Goal: Information Seeking & Learning: Learn about a topic

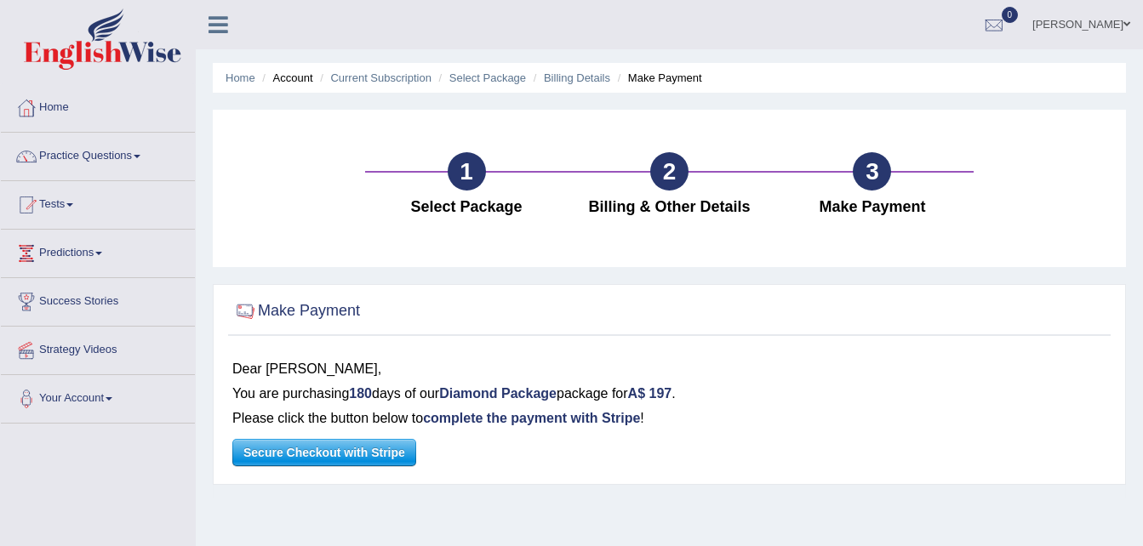
click at [344, 454] on span "Secure Checkout with Stripe" at bounding box center [324, 453] width 182 height 26
click at [1087, 23] on link "[PERSON_NAME]" at bounding box center [1080, 22] width 123 height 44
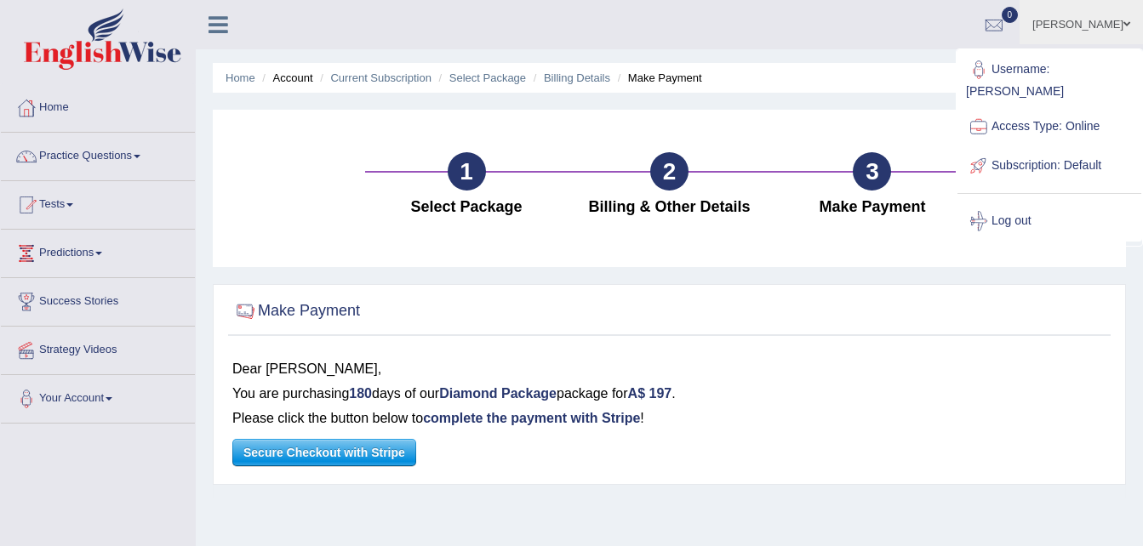
click at [1043, 147] on link "Subscription: Default" at bounding box center [1049, 165] width 184 height 39
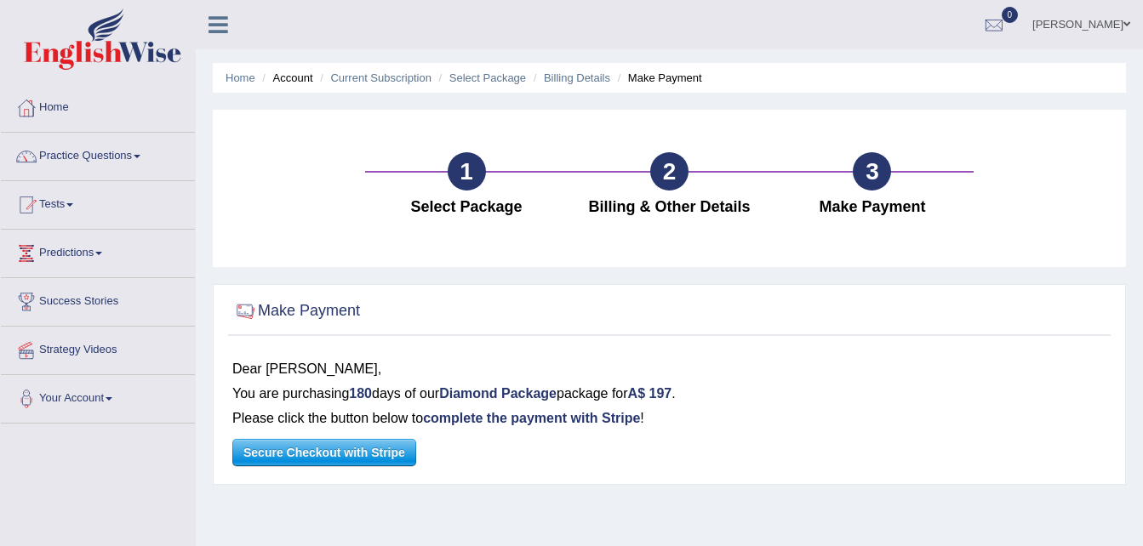
click at [1079, 29] on link "[PERSON_NAME]" at bounding box center [1080, 22] width 123 height 44
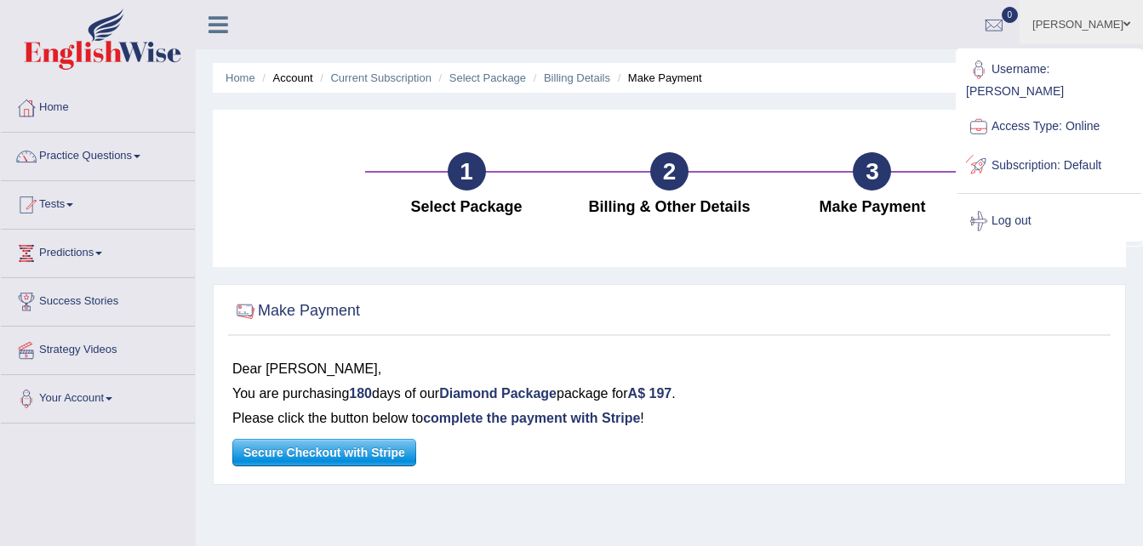
click at [1013, 146] on link "Subscription: Default" at bounding box center [1049, 165] width 184 height 39
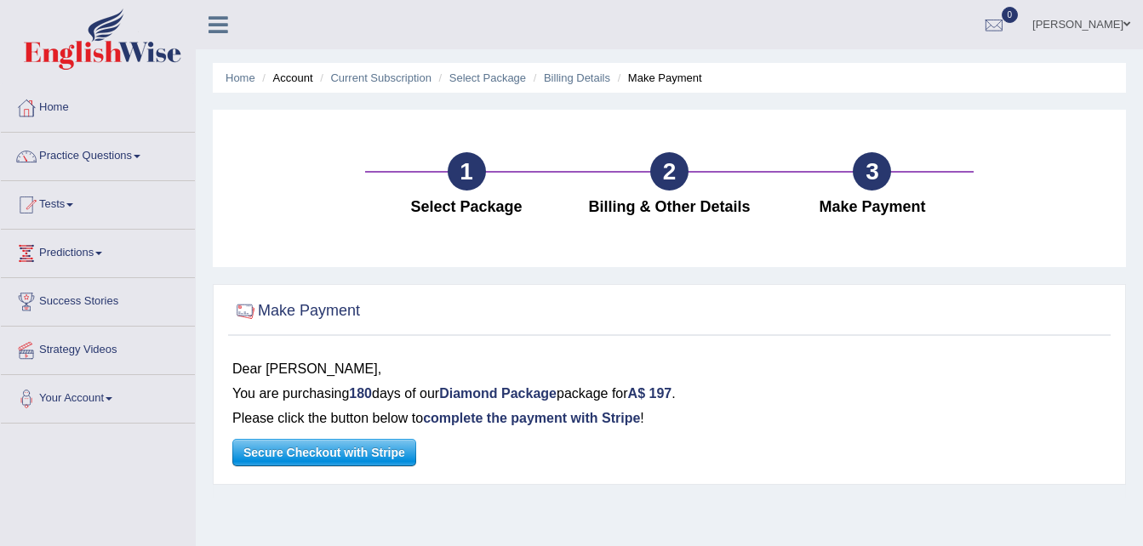
click at [1093, 31] on link "[PERSON_NAME]" at bounding box center [1080, 22] width 123 height 44
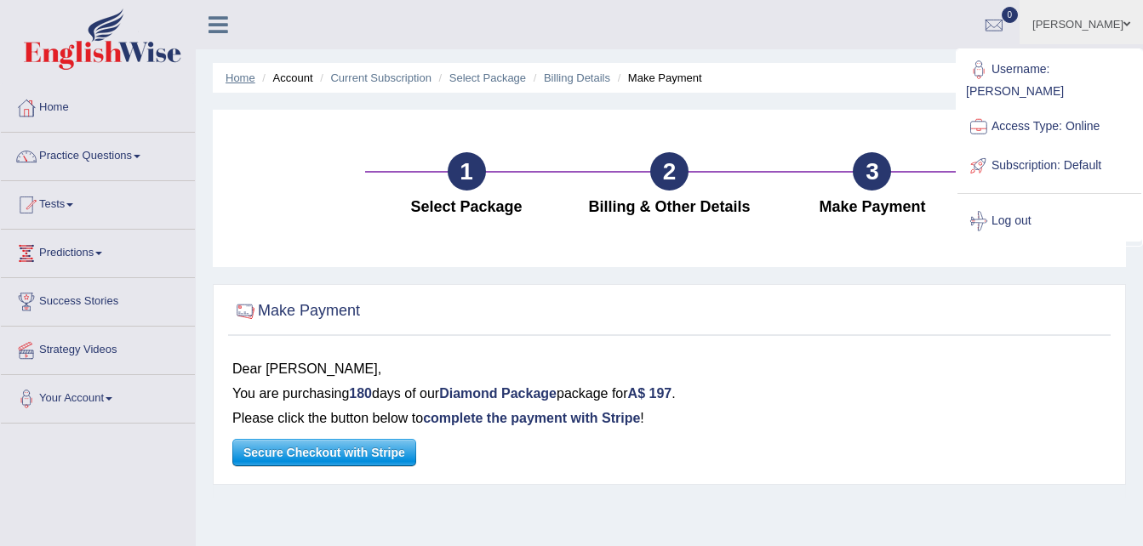
click at [229, 72] on link "Home" at bounding box center [240, 77] width 30 height 13
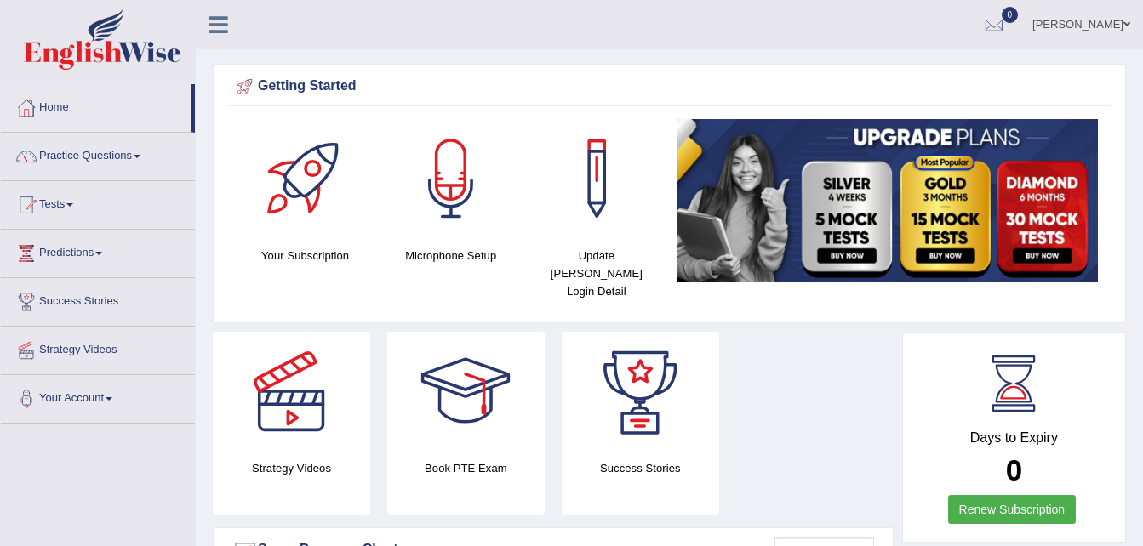
click at [980, 495] on link "Renew Subscription" at bounding box center [1012, 509] width 128 height 29
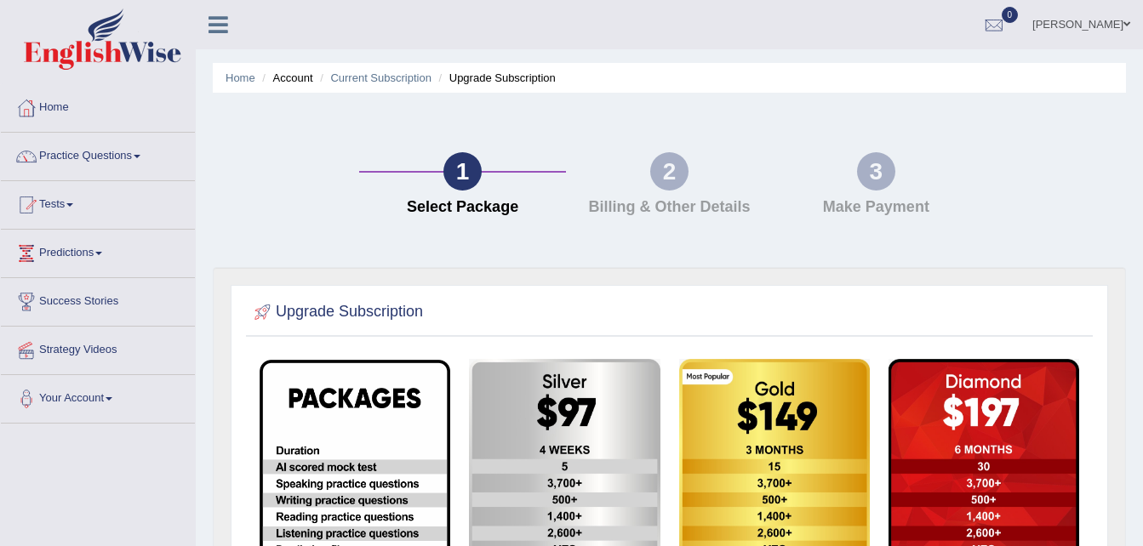
click at [99, 153] on link "Practice Questions" at bounding box center [98, 154] width 194 height 43
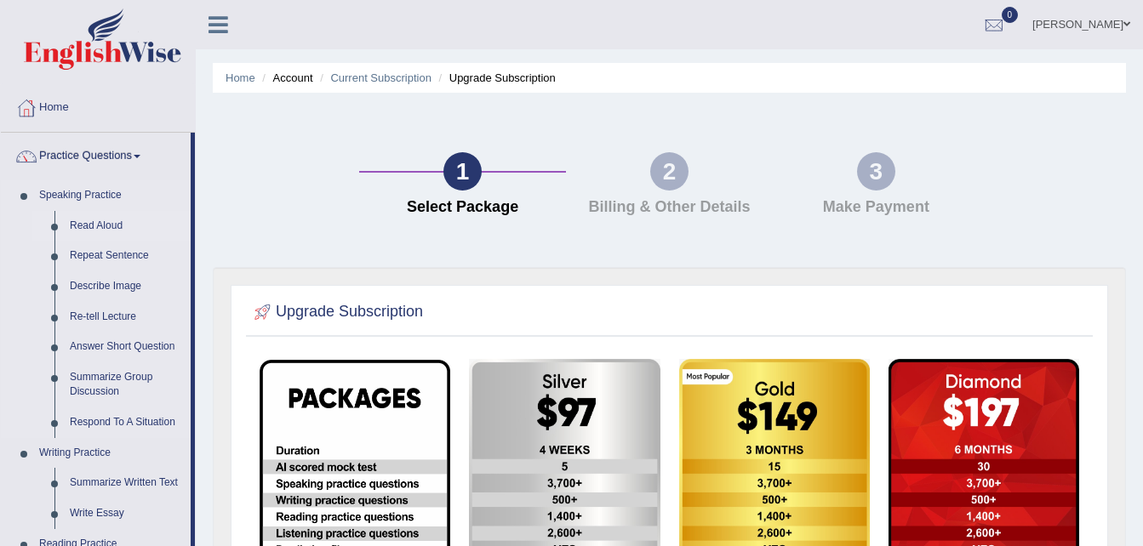
click at [84, 233] on link "Read Aloud" at bounding box center [126, 226] width 128 height 31
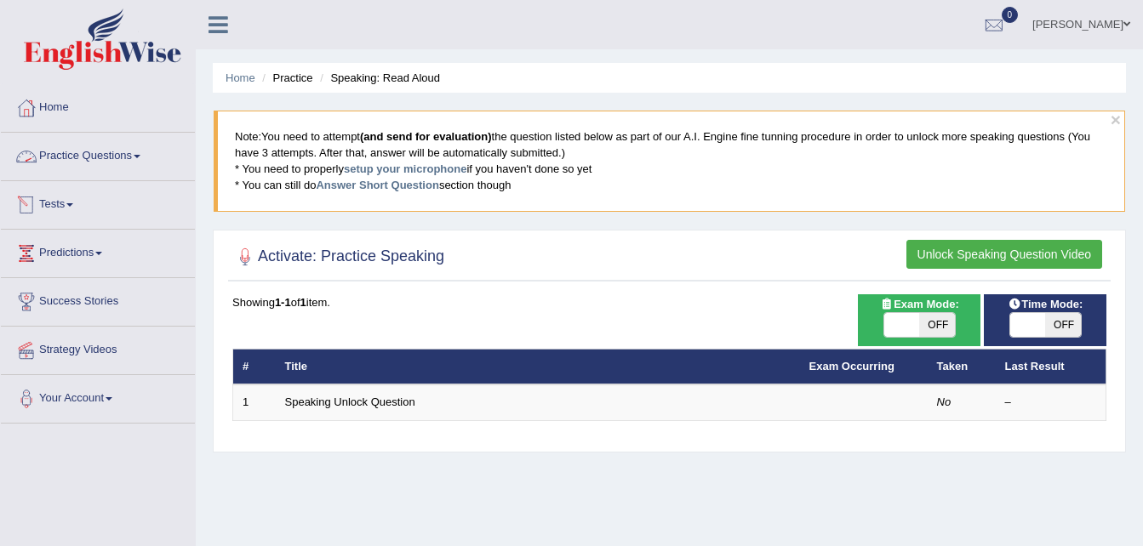
click at [74, 155] on link "Practice Questions" at bounding box center [98, 154] width 194 height 43
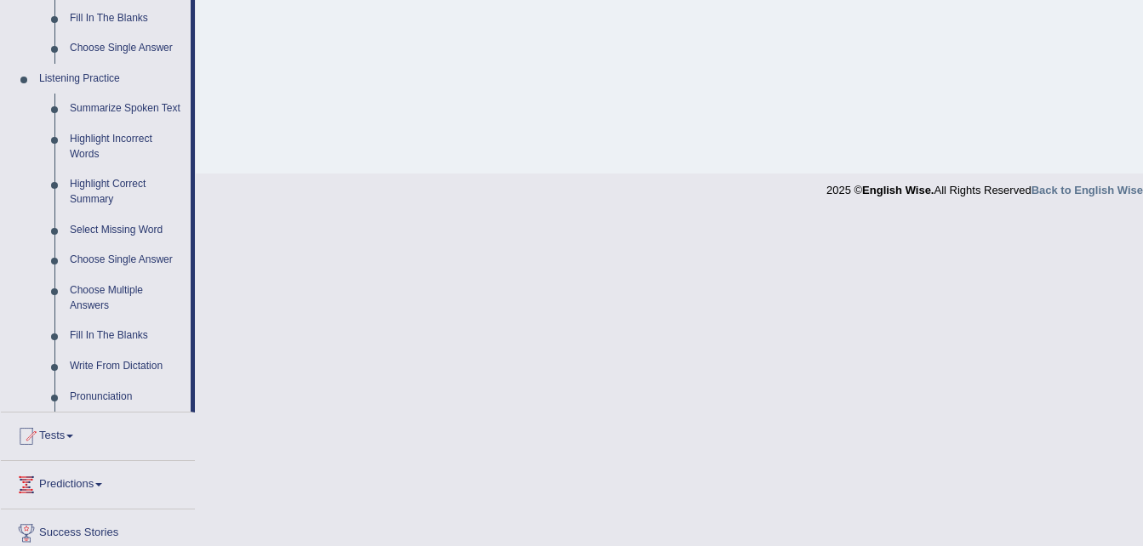
scroll to position [692, 0]
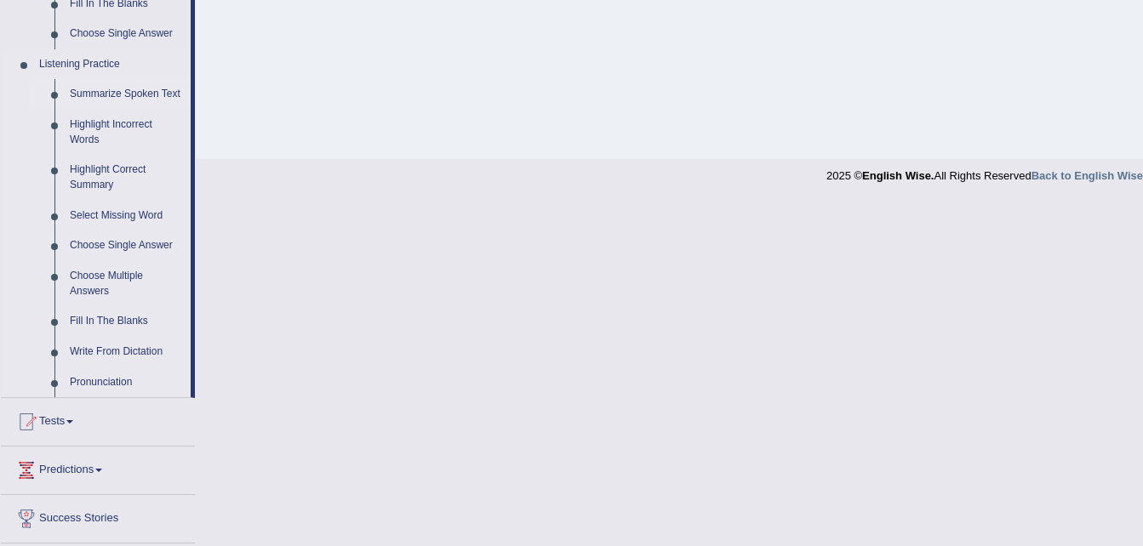
click at [119, 98] on link "Summarize Spoken Text" at bounding box center [126, 94] width 128 height 31
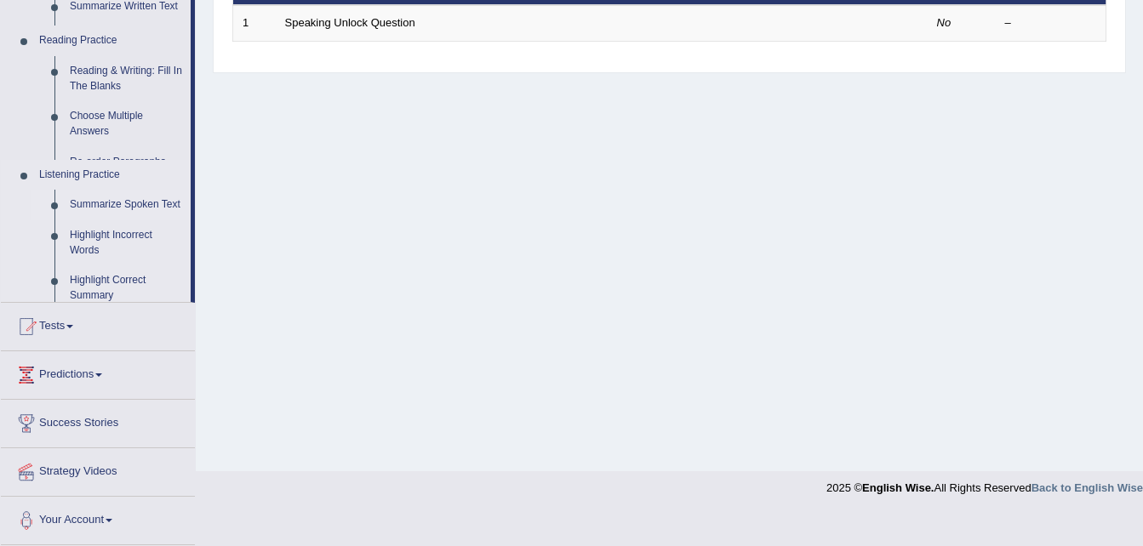
scroll to position [347, 0]
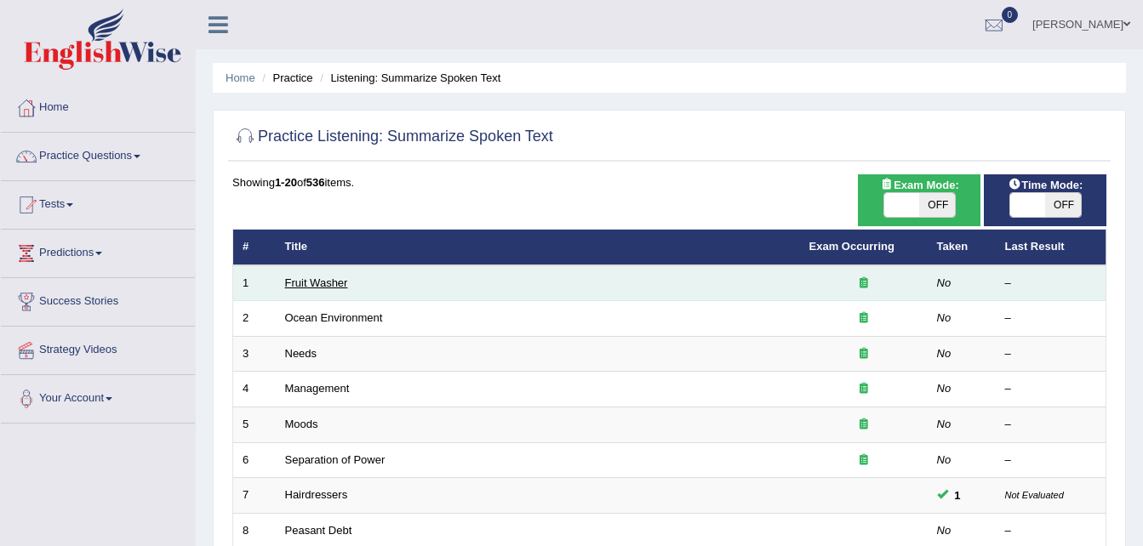
click at [299, 284] on link "Fruit Washer" at bounding box center [316, 283] width 63 height 13
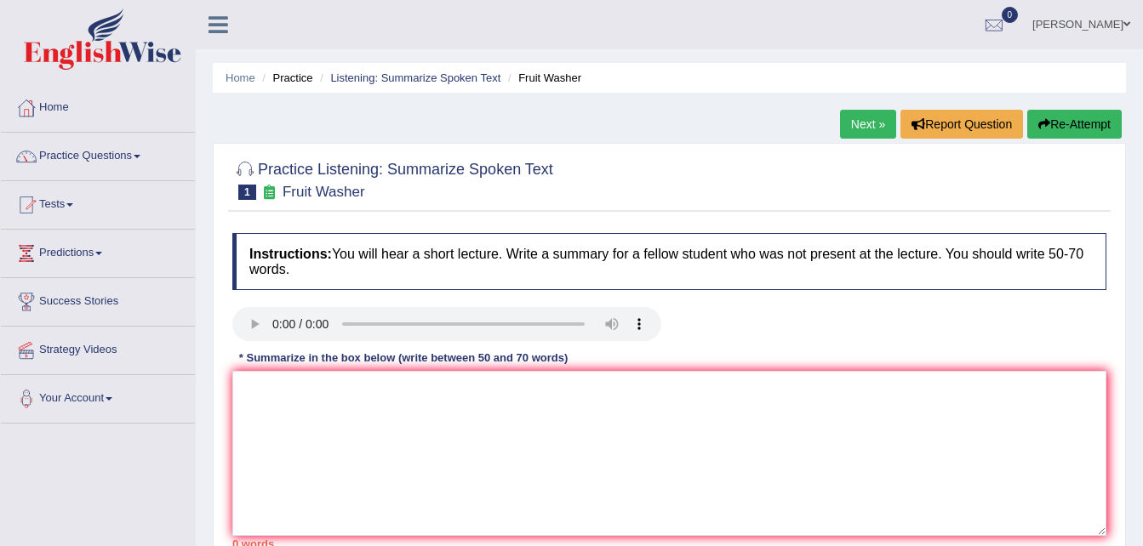
click at [60, 165] on link "Practice Questions" at bounding box center [98, 154] width 194 height 43
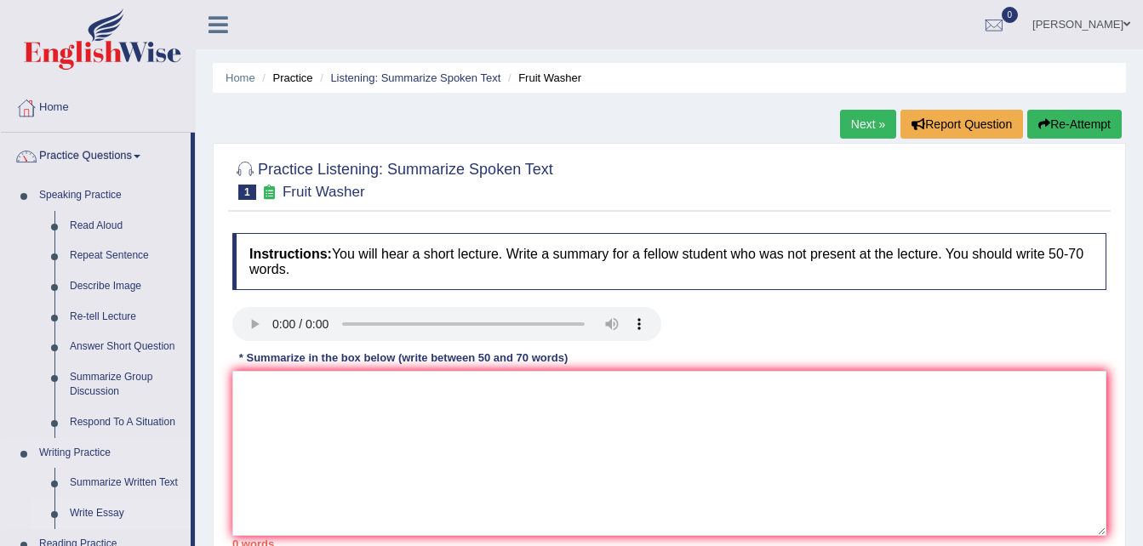
click at [108, 516] on link "Write Essay" at bounding box center [126, 514] width 128 height 31
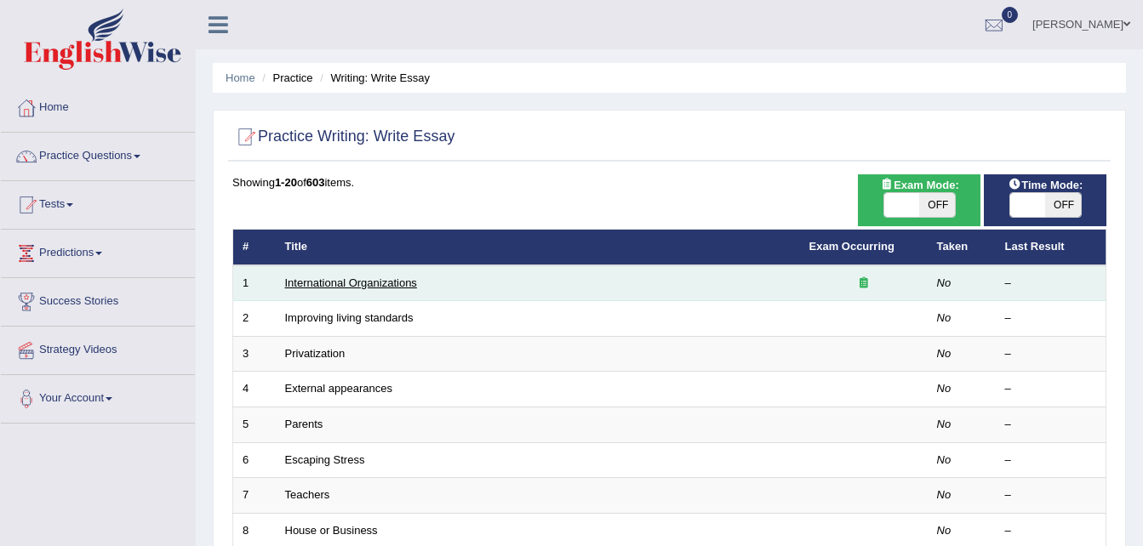
click at [397, 283] on link "International Organizations" at bounding box center [351, 283] width 132 height 13
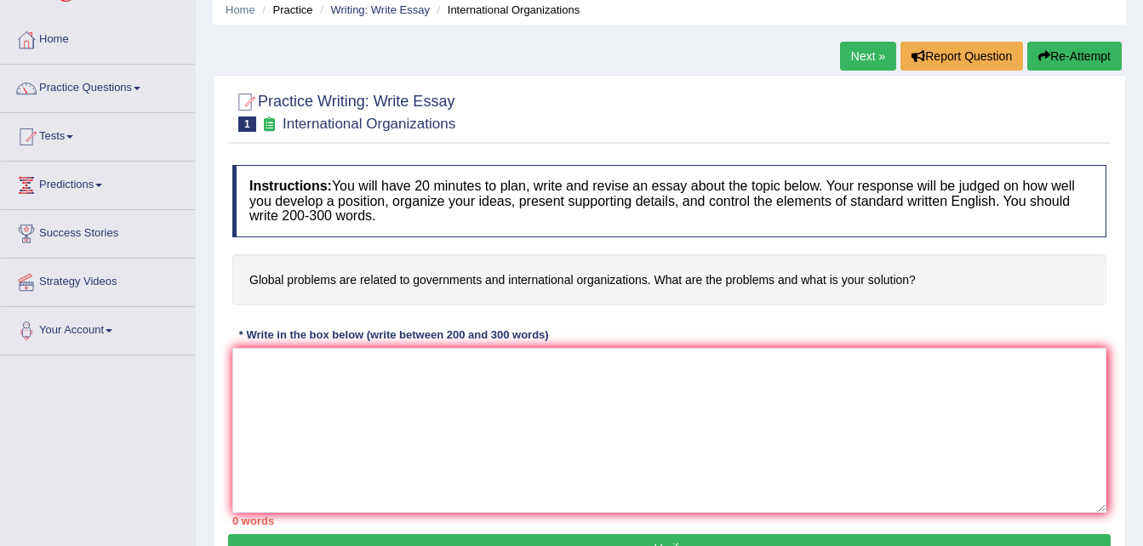
scroll to position [227, 0]
